Goal: Use online tool/utility: Utilize a website feature to perform a specific function

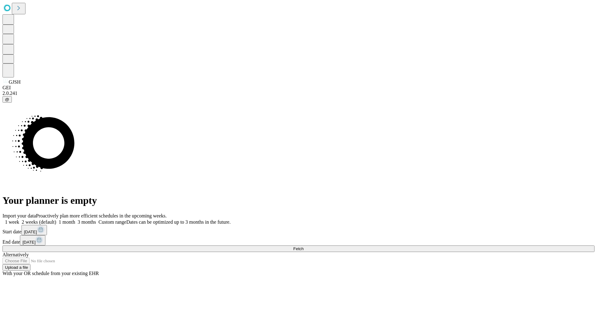
click at [304, 246] on span "Fetch" at bounding box center [298, 248] width 10 height 5
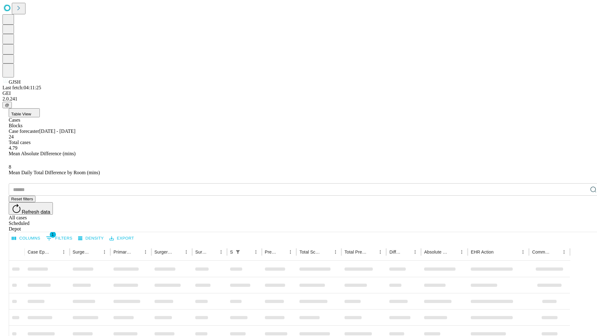
click at [31, 112] on span "Table View" at bounding box center [21, 114] width 20 height 5
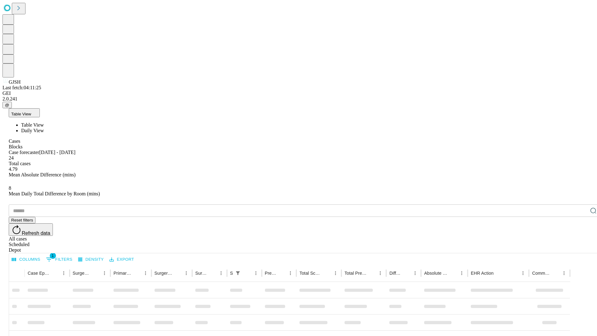
click at [44, 128] on span "Daily View" at bounding box center [32, 130] width 23 height 5
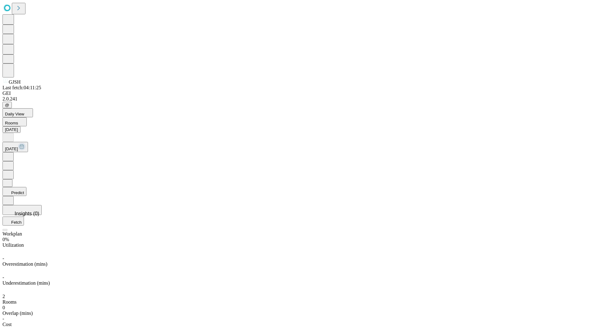
click at [26, 187] on button "Predict" at bounding box center [14, 191] width 24 height 9
